Goal: Transaction & Acquisition: Purchase product/service

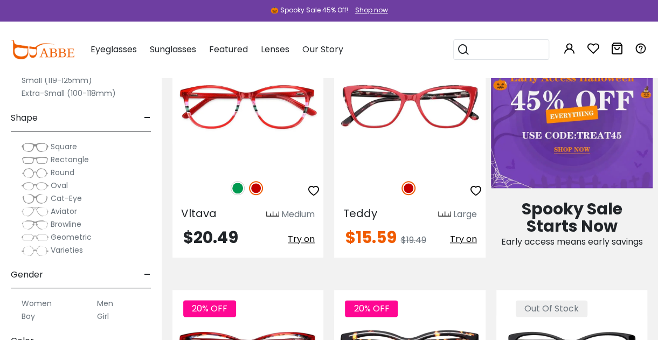
scroll to position [647, 0]
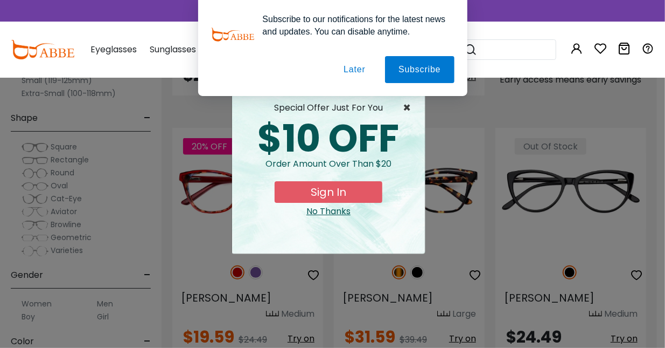
click at [406, 109] on span "×" at bounding box center [409, 107] width 13 height 13
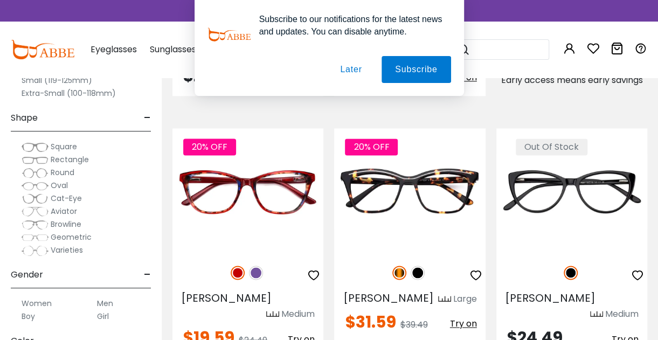
click at [349, 71] on button "Later" at bounding box center [351, 69] width 48 height 27
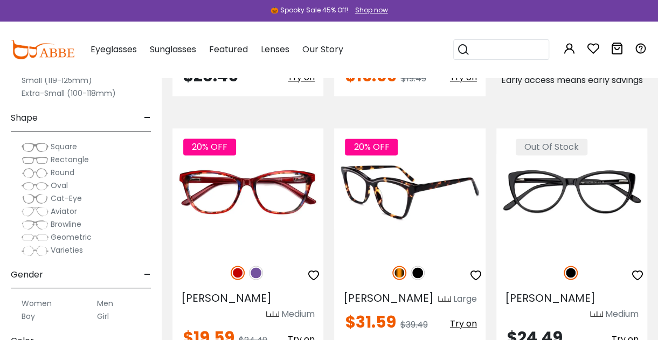
click at [415, 266] on img at bounding box center [418, 273] width 14 height 14
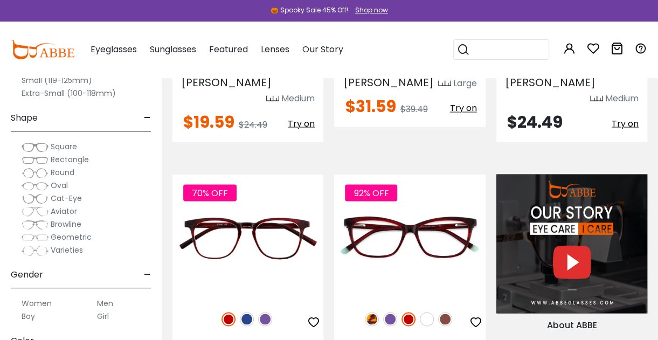
scroll to position [916, 0]
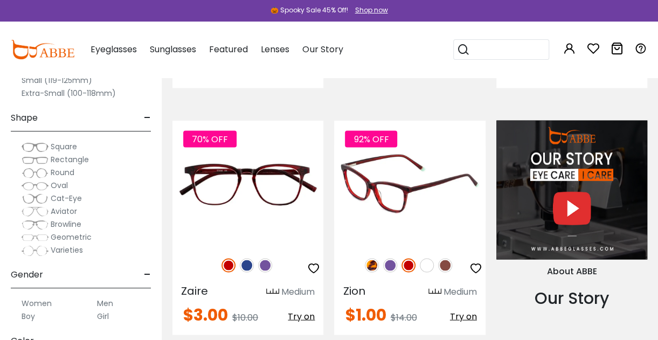
click at [370, 258] on img at bounding box center [372, 265] width 14 height 14
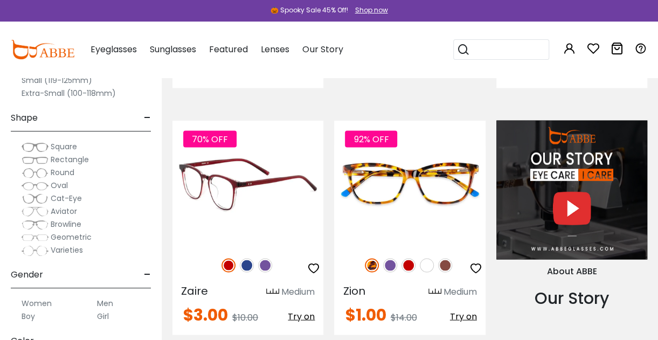
click at [276, 210] on img at bounding box center [247, 183] width 151 height 126
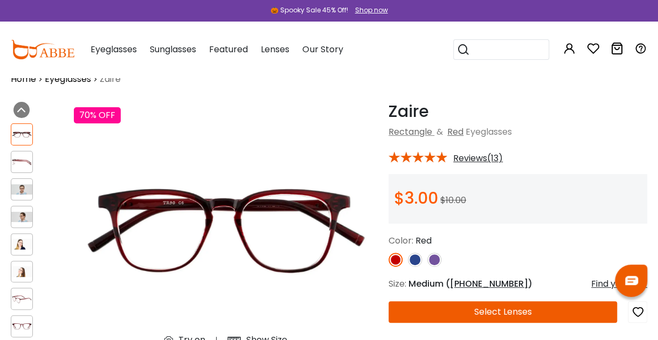
scroll to position [54, 0]
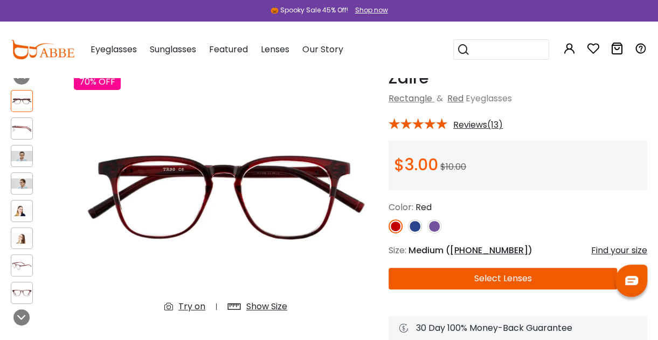
drag, startPoint x: 138, startPoint y: 180, endPoint x: 27, endPoint y: 127, distance: 123.1
click at [27, 127] on img at bounding box center [21, 128] width 21 height 10
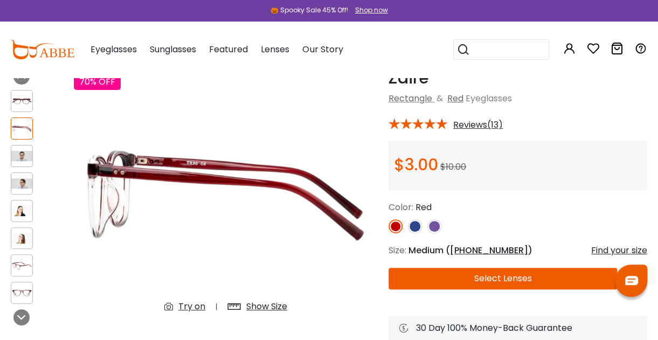
click at [17, 174] on div at bounding box center [22, 183] width 22 height 22
click at [22, 215] on img at bounding box center [21, 210] width 21 height 10
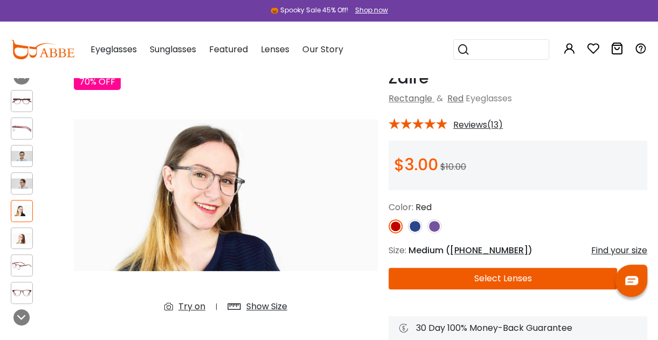
click at [16, 244] on div at bounding box center [22, 238] width 22 height 22
click at [20, 263] on img at bounding box center [21, 265] width 21 height 10
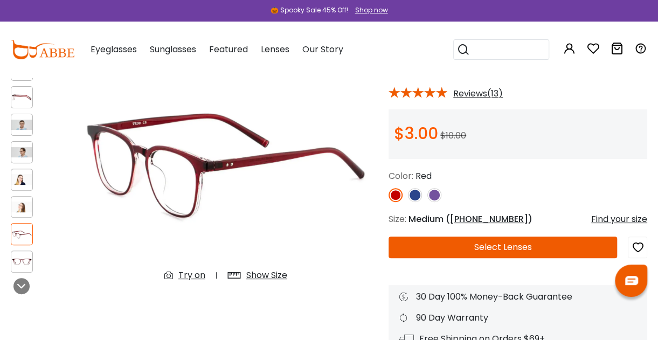
scroll to position [108, 0]
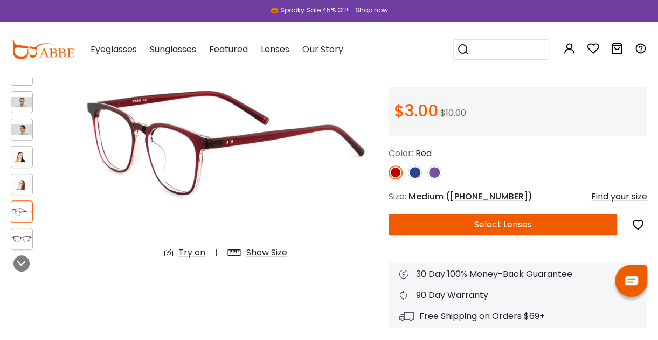
click at [24, 234] on img at bounding box center [21, 239] width 21 height 10
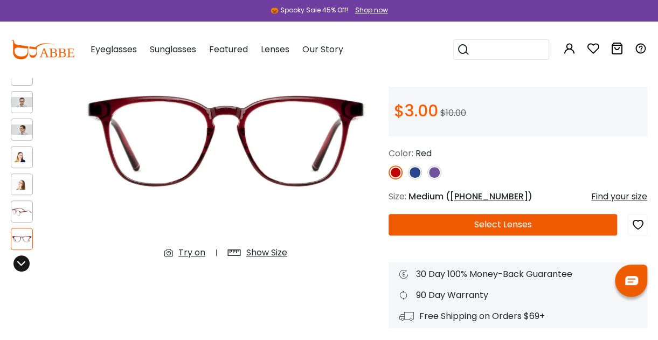
click at [19, 261] on icon at bounding box center [21, 263] width 9 height 9
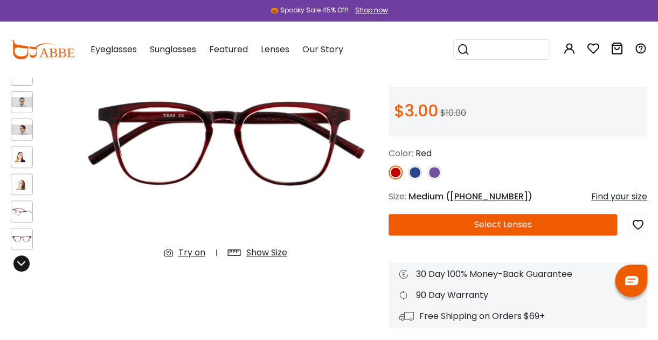
click at [19, 263] on icon at bounding box center [21, 263] width 9 height 9
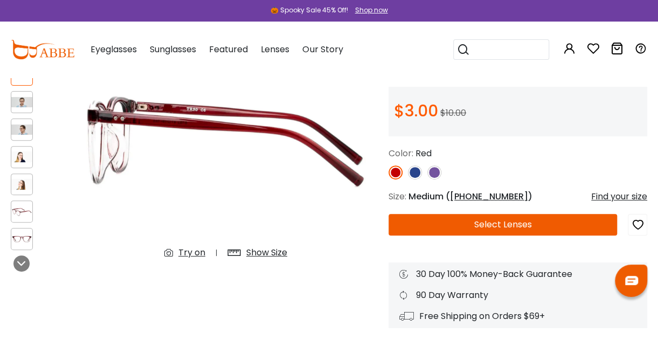
click at [25, 231] on div at bounding box center [22, 239] width 22 height 22
click at [22, 212] on img at bounding box center [21, 211] width 21 height 10
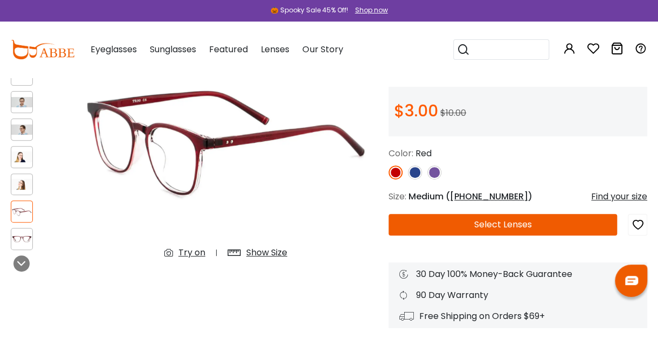
click at [20, 232] on div at bounding box center [22, 239] width 22 height 22
click at [23, 262] on icon at bounding box center [21, 263] width 9 height 9
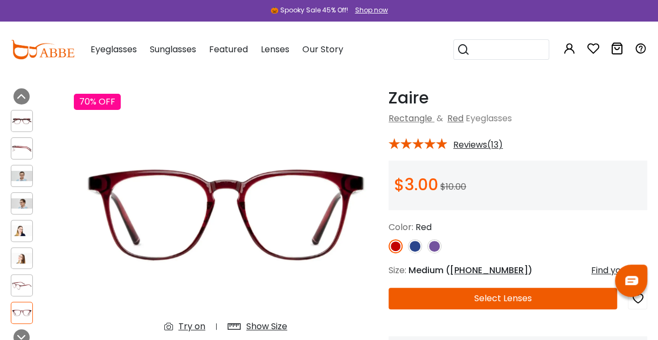
scroll to position [0, 0]
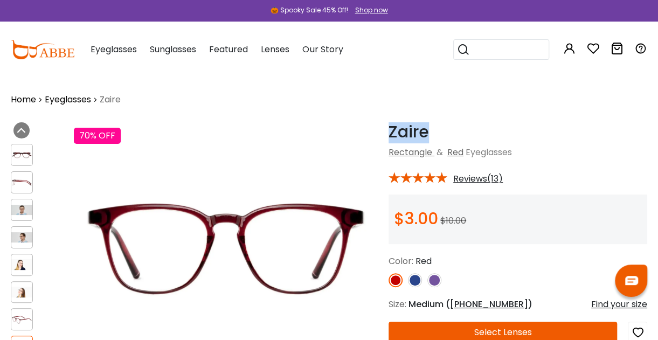
drag, startPoint x: 440, startPoint y: 135, endPoint x: 392, endPoint y: 138, distance: 48.6
click at [392, 138] on h1 "Zaire" at bounding box center [517, 131] width 259 height 19
copy h1 "Zaire"
